Goal: Navigation & Orientation: Go to known website

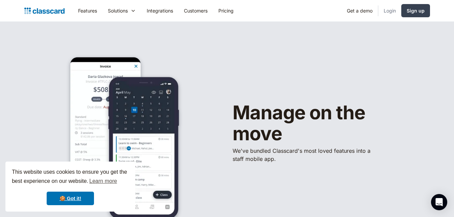
click at [392, 9] on link "Login" at bounding box center [389, 10] width 23 height 15
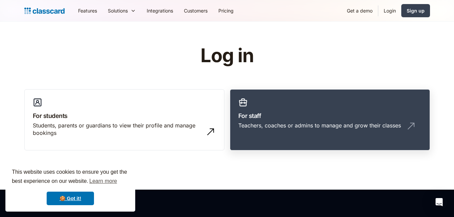
click at [264, 102] on link "For staff Teachers, coaches or admins to manage and grow their classes" at bounding box center [330, 119] width 200 height 61
